Goal: Task Accomplishment & Management: Manage account settings

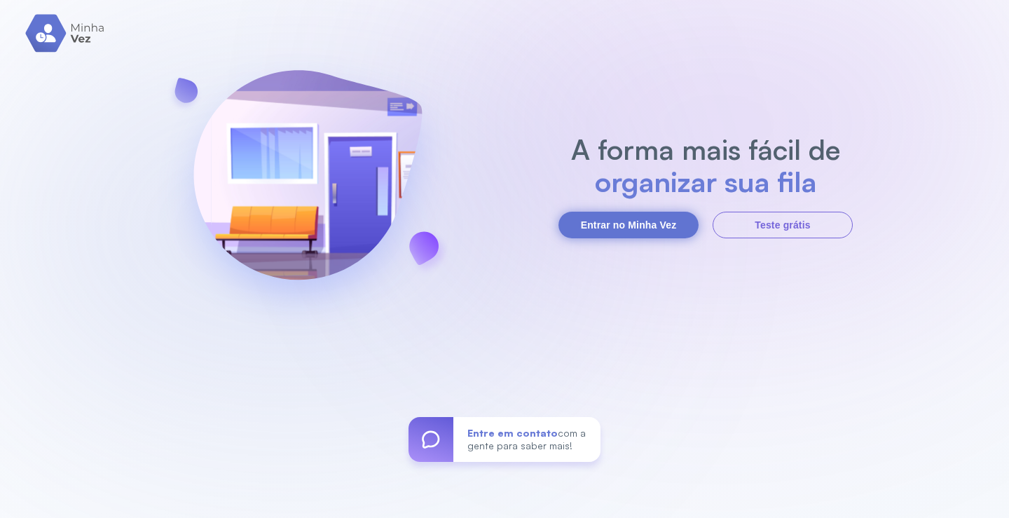
click at [647, 221] on button "Entrar no Minha Vez" at bounding box center [628, 225] width 140 height 27
click at [630, 222] on button "Entrar no Minha Vez" at bounding box center [628, 225] width 140 height 27
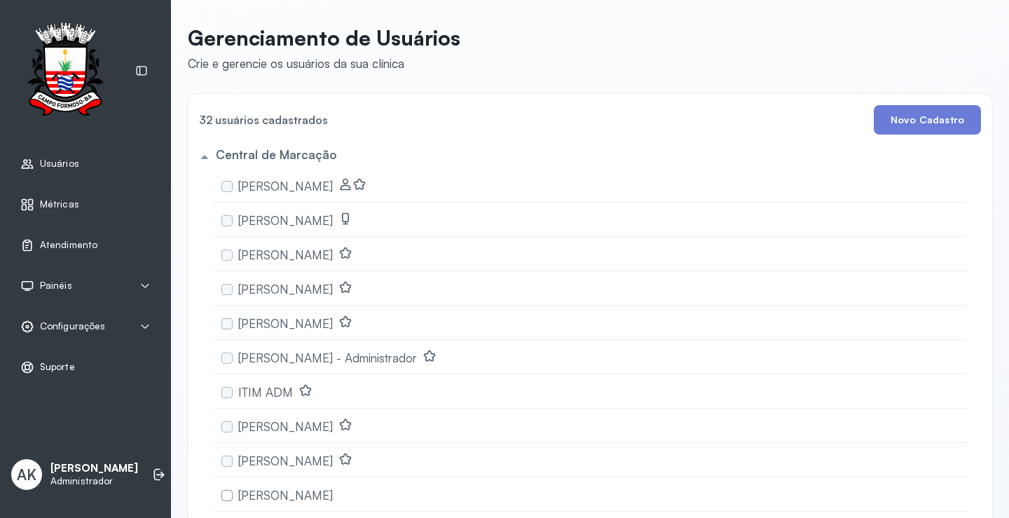
click at [75, 320] on div "Configurações" at bounding box center [62, 326] width 85 height 14
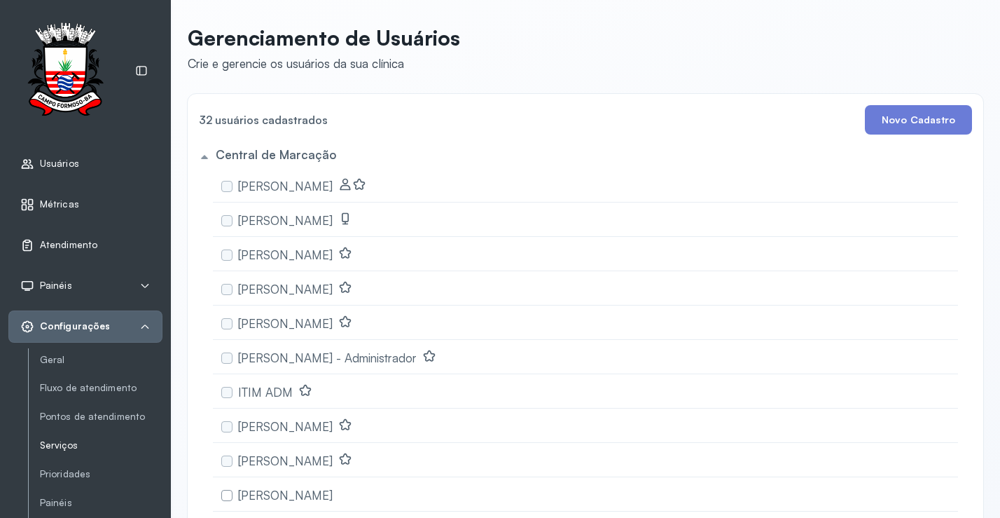
click at [68, 443] on link "Serviços" at bounding box center [101, 445] width 123 height 12
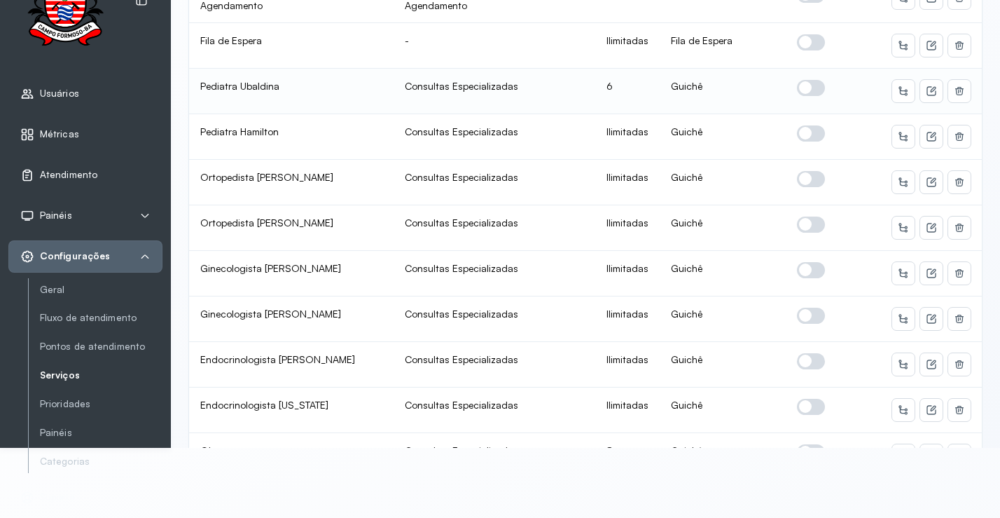
scroll to position [392, 0]
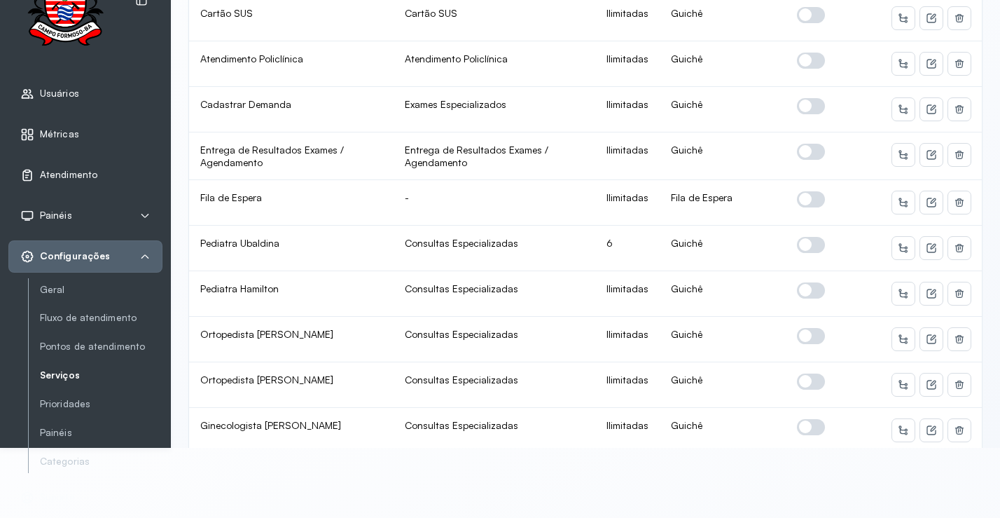
click at [146, 259] on icon at bounding box center [144, 256] width 11 height 11
